Goal: Navigation & Orientation: Find specific page/section

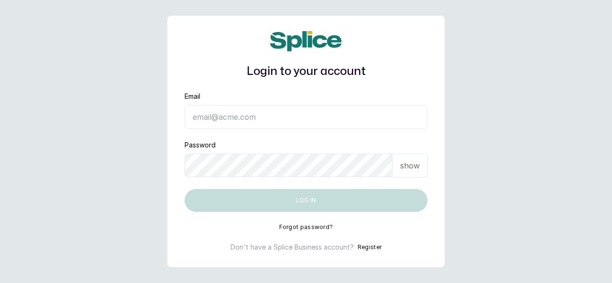
type input "skingenicpro@brownskingirlbsg.com"
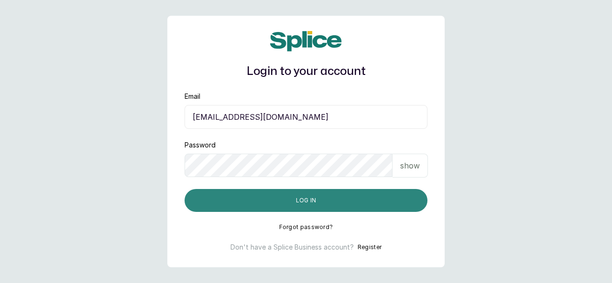
click at [389, 196] on button "Log in" at bounding box center [305, 200] width 243 height 23
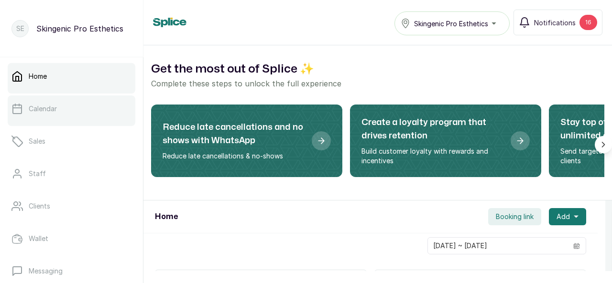
click at [46, 110] on p "Calendar" at bounding box center [43, 109] width 28 height 10
